Goal: Task Accomplishment & Management: Manage account settings

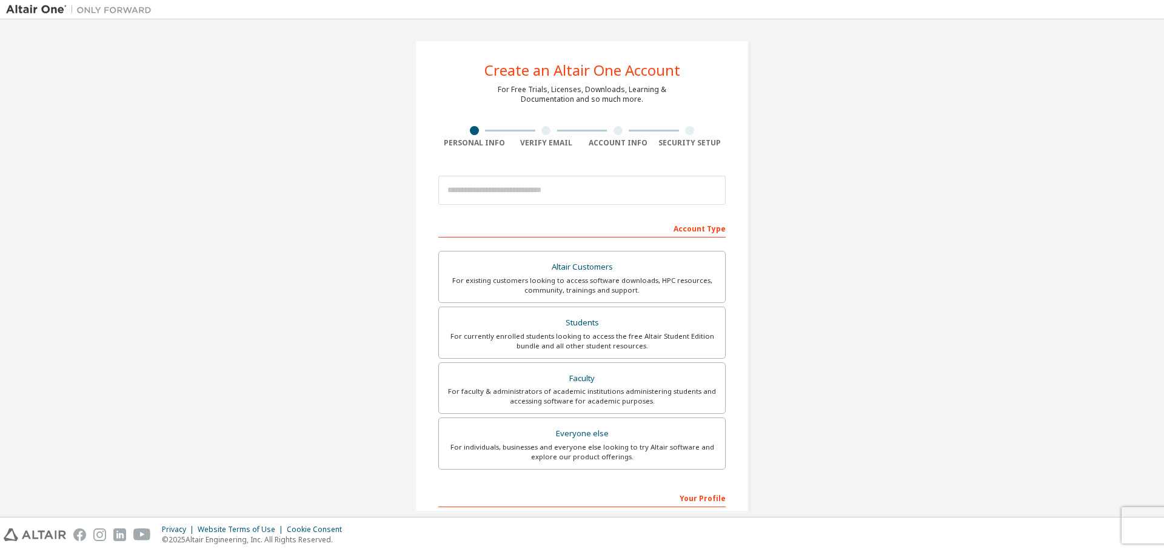
click at [772, 247] on div "Create an Altair One Account For Free Trials, Licenses, Downloads, Learning & D…" at bounding box center [581, 346] width 1151 height 642
